Goal: Check status

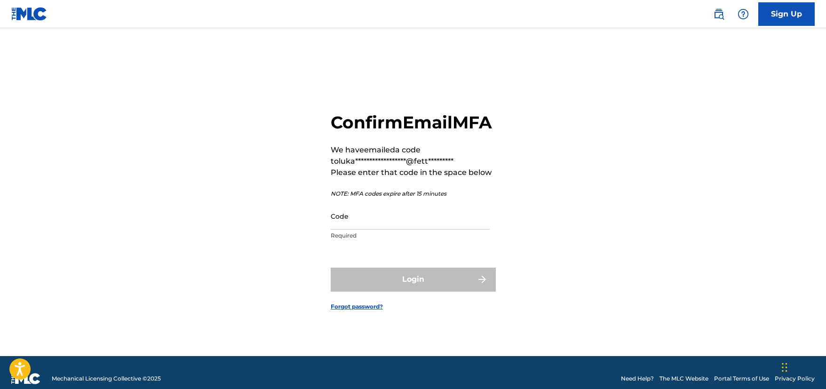
click at [424, 230] on input "Code" at bounding box center [410, 216] width 159 height 27
paste input "763256"
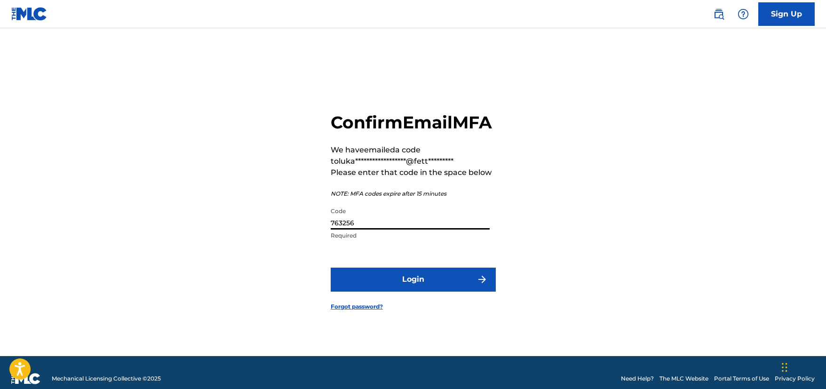
type input "763256"
click at [331, 268] on button "Login" at bounding box center [413, 280] width 165 height 24
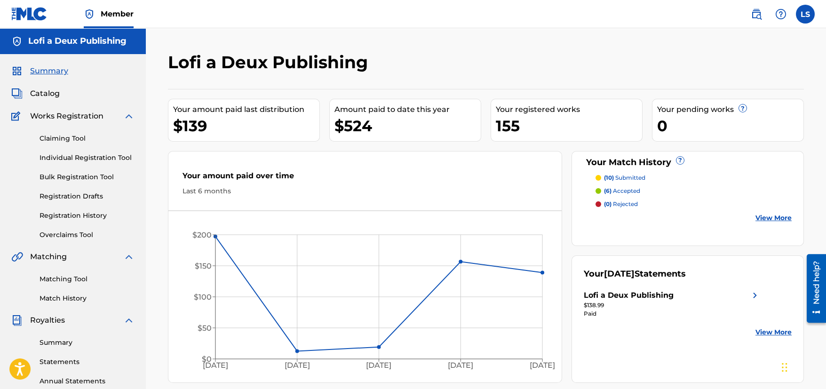
click at [53, 339] on link "Summary" at bounding box center [87, 343] width 95 height 10
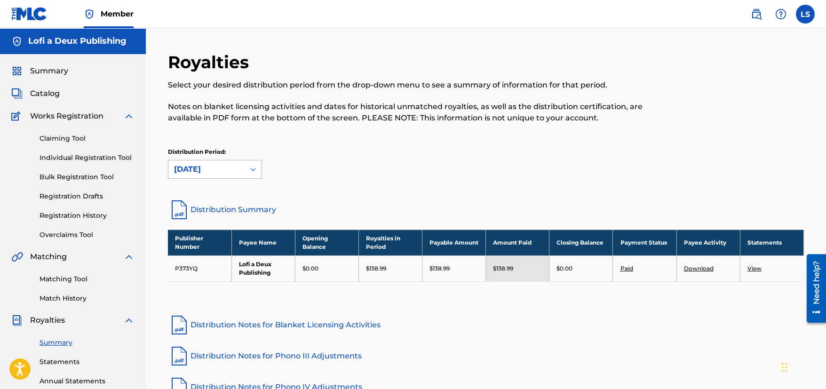
click at [230, 165] on div "[DATE]" at bounding box center [206, 169] width 65 height 11
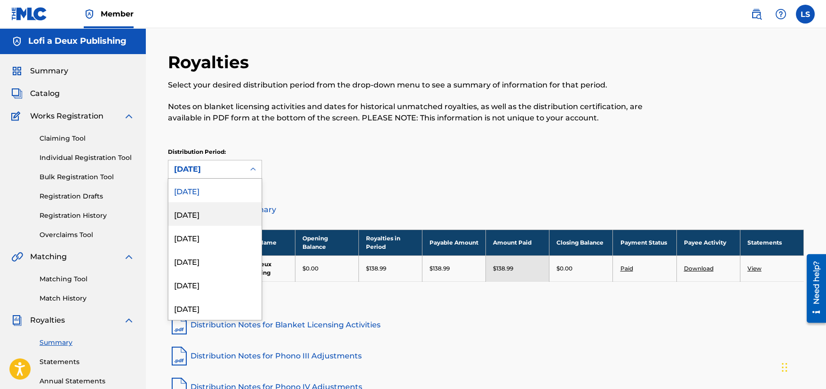
click at [206, 211] on div "[DATE]" at bounding box center [214, 214] width 93 height 24
click at [239, 160] on div "[DATE]" at bounding box center [215, 169] width 94 height 19
click at [206, 234] on div "[DATE]" at bounding box center [214, 238] width 93 height 24
click at [252, 164] on div at bounding box center [253, 169] width 17 height 17
click at [199, 256] on div "[DATE]" at bounding box center [214, 261] width 93 height 24
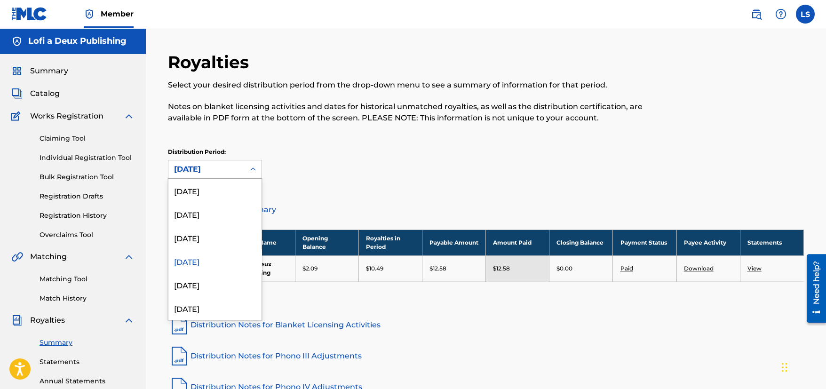
click at [244, 166] on div "[DATE]" at bounding box center [206, 169] width 76 height 18
click at [200, 277] on div "[DATE]" at bounding box center [214, 285] width 93 height 24
click at [237, 173] on div "[DATE]" at bounding box center [206, 169] width 65 height 11
click at [188, 267] on div "[DATE]" at bounding box center [214, 261] width 93 height 24
click at [219, 172] on div "[DATE]" at bounding box center [206, 169] width 65 height 11
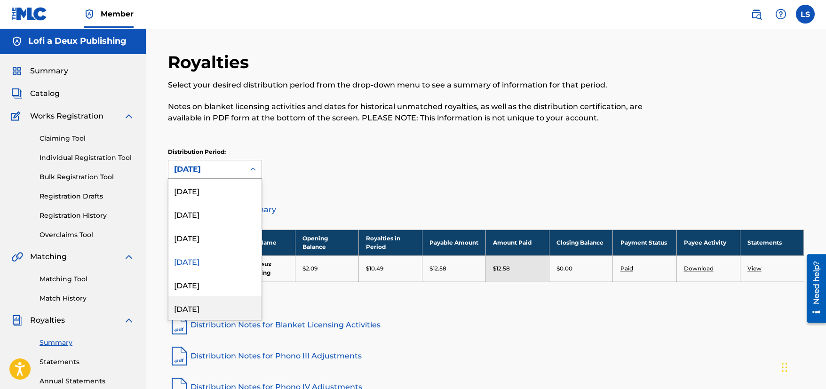
click at [194, 303] on div "[DATE]" at bounding box center [214, 308] width 93 height 24
click at [217, 175] on div "[DATE]" at bounding box center [206, 169] width 76 height 18
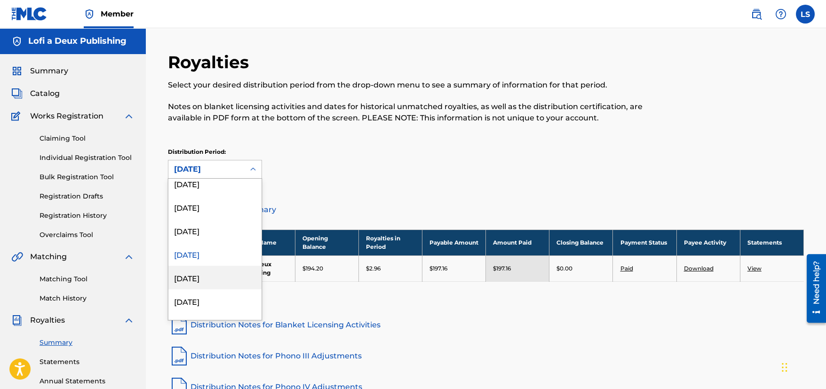
click at [210, 272] on div "[DATE]" at bounding box center [214, 278] width 93 height 24
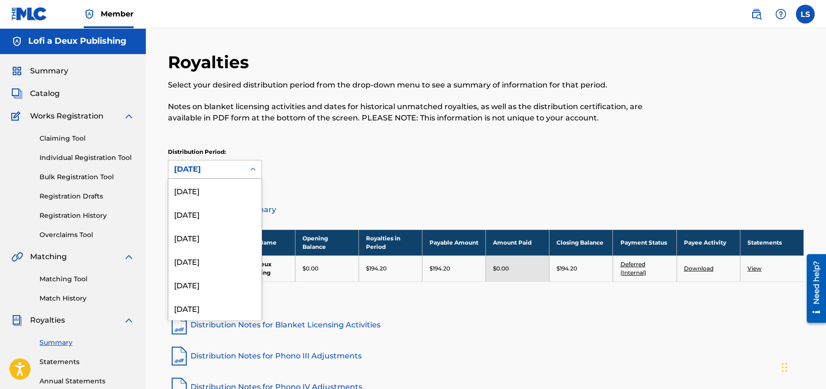
click at [256, 168] on icon at bounding box center [252, 169] width 9 height 9
click at [214, 275] on div "[DATE]" at bounding box center [214, 277] width 93 height 24
